Goal: Task Accomplishment & Management: Use online tool/utility

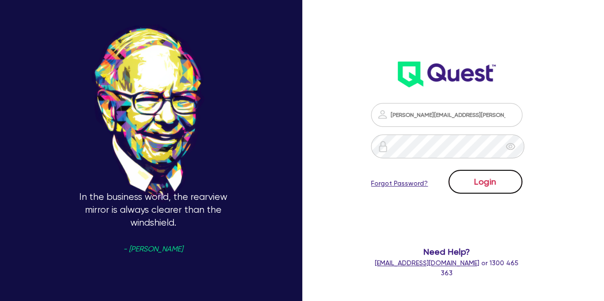
click at [484, 176] on button "Login" at bounding box center [485, 182] width 74 height 24
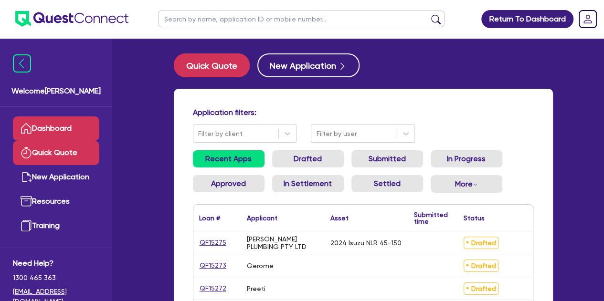
click at [50, 146] on link "Quick Quote" at bounding box center [56, 153] width 86 height 24
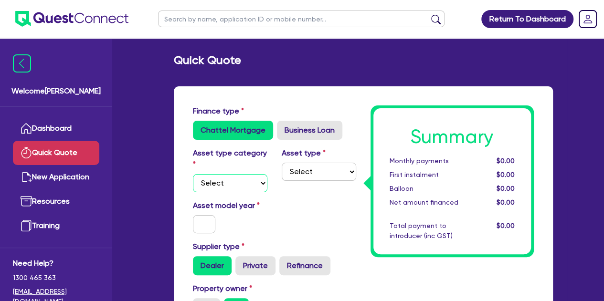
click at [233, 180] on select "Select Cars and light trucks Primary assets Secondary assets Tertiary assets" at bounding box center [230, 183] width 74 height 18
select select "CARS_AND_LIGHT_TRUCKS"
click at [193, 174] on select "Select Cars and light trucks Primary assets Secondary assets Tertiary assets" at bounding box center [230, 183] width 74 height 18
click at [312, 178] on select "Select Passenger vehicles Vans and utes Light trucks up to 4.5 tonne" at bounding box center [319, 172] width 74 height 18
select select "VANS_AND_UTES"
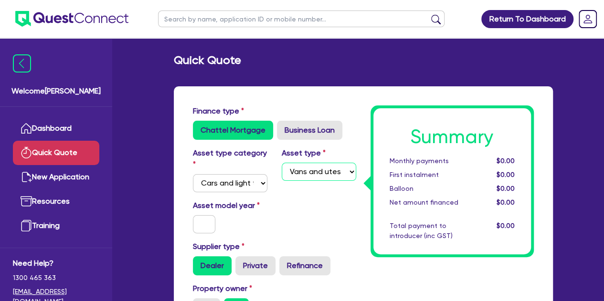
click at [282, 163] on select "Select Passenger vehicles Vans and utes Light trucks up to 4.5 tonne" at bounding box center [319, 172] width 74 height 18
click at [203, 222] on input "text" at bounding box center [204, 224] width 23 height 18
type input "0"
type input "2025"
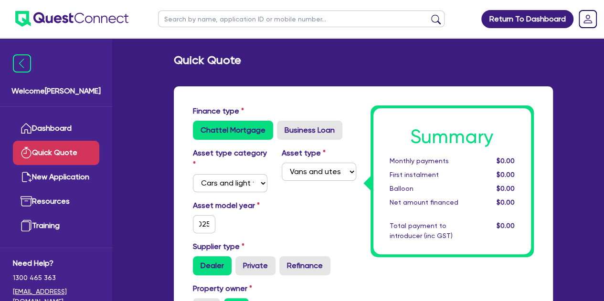
click at [294, 224] on div "Asset model year [DATE]" at bounding box center [275, 220] width 178 height 41
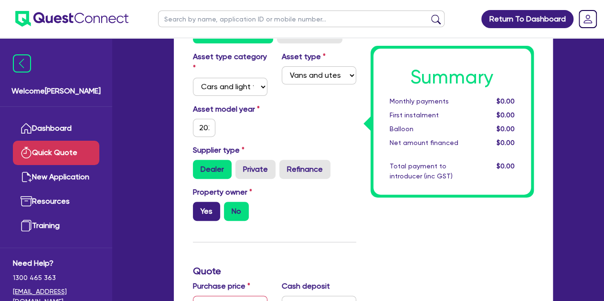
click at [212, 214] on label "Yes" at bounding box center [206, 211] width 27 height 19
click at [199, 208] on input "Yes" at bounding box center [196, 205] width 6 height 6
radio input "true"
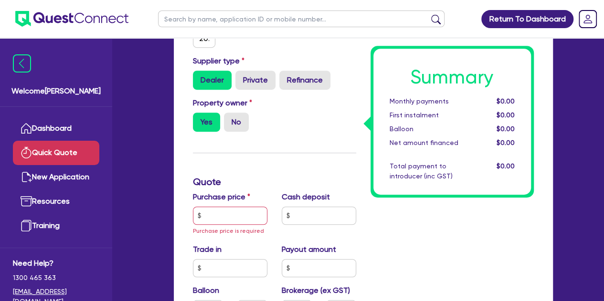
scroll to position [196, 0]
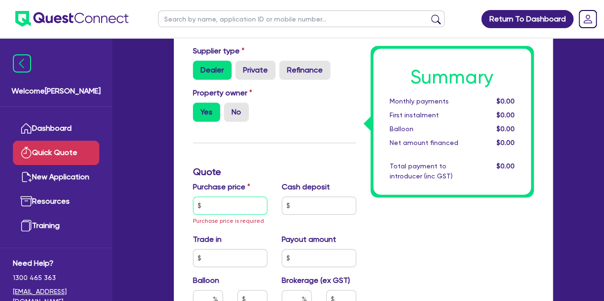
click at [219, 207] on input "text" at bounding box center [230, 206] width 74 height 18
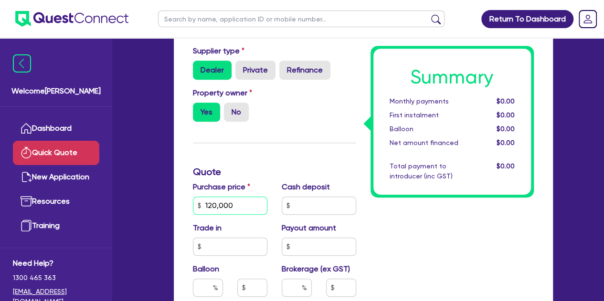
type input "120,000"
click at [278, 132] on div "Finance type Chattel Mortgage Business Loan Asset type category Select Cars and…" at bounding box center [275, 231] width 178 height 642
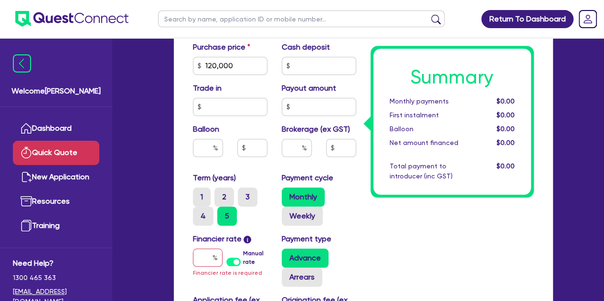
scroll to position [336, 0]
click at [207, 259] on input "text" at bounding box center [208, 257] width 30 height 18
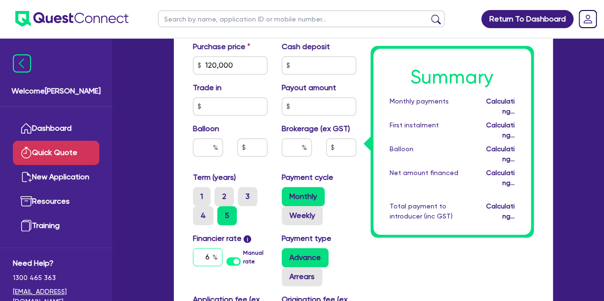
type input "6"
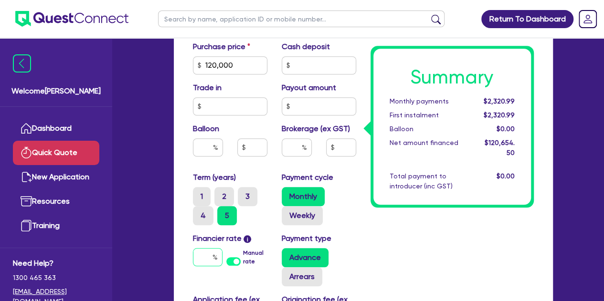
type input "."
type input "6.69"
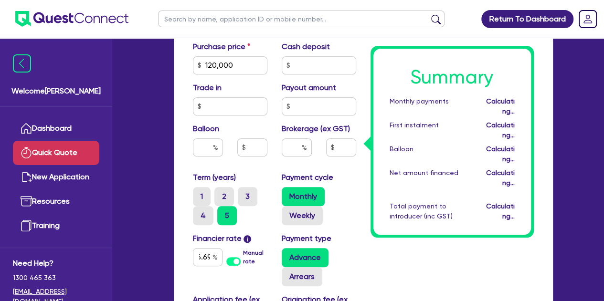
click at [423, 243] on div "Summary Monthly payments Calculating... First instalment Calculating... Balloon…" at bounding box center [452, 90] width 178 height 642
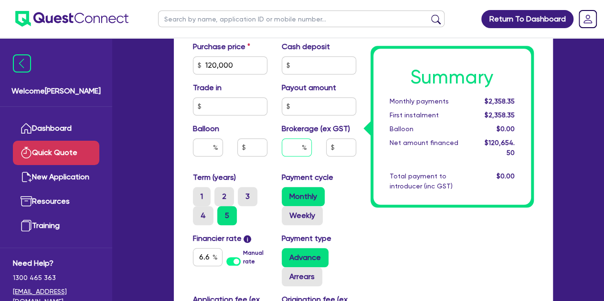
click at [291, 149] on input "text" at bounding box center [297, 147] width 30 height 18
type input "3"
type input "3,619.64"
click at [299, 146] on input "3" at bounding box center [297, 147] width 30 height 18
type input "4"
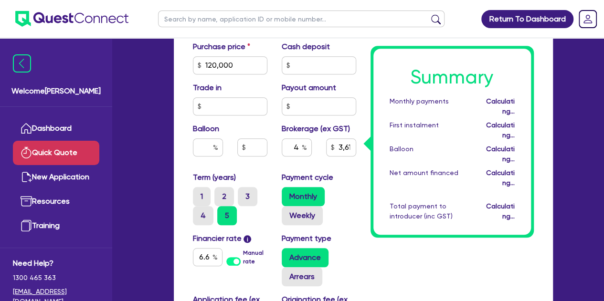
type input "4,826.18"
click at [326, 169] on div "Purchase price 120,000 Cash deposit Trade in Payout amount Balloon Brokerage (e…" at bounding box center [275, 106] width 178 height 131
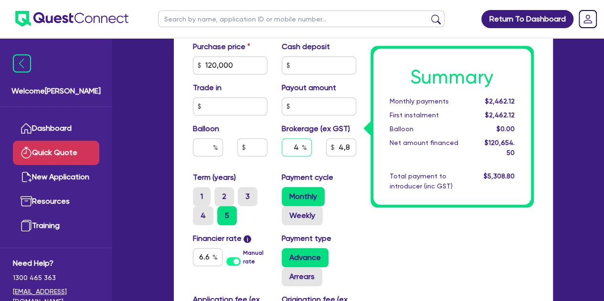
click at [298, 146] on input "4" at bounding box center [297, 147] width 30 height 18
type input "3"
type input "3,619.64"
click at [366, 198] on div "Summary Monthly payments $2,462.12 First instalment $2,462.12 Balloon $0.00 Net…" at bounding box center [452, 90] width 178 height 642
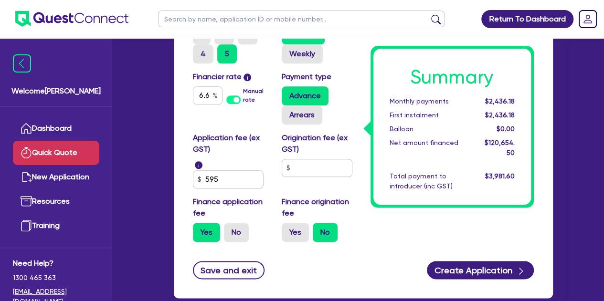
scroll to position [544, 0]
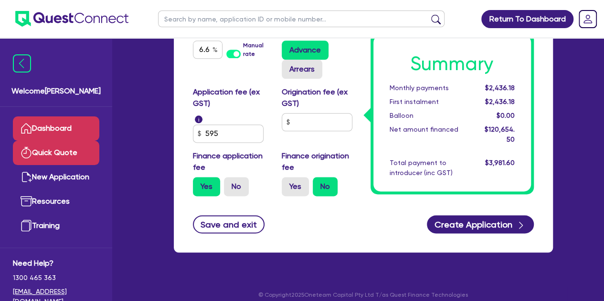
click at [44, 138] on link "Dashboard" at bounding box center [56, 128] width 86 height 24
